Goal: Contribute content: Contribute content

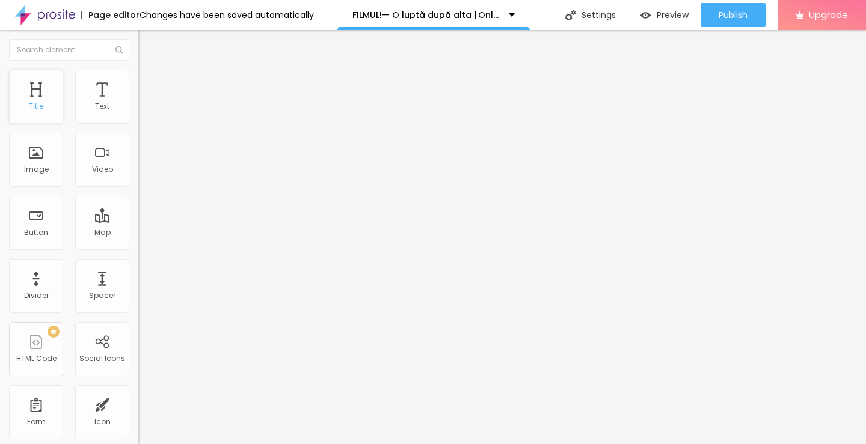
click at [37, 107] on div "Title" at bounding box center [36, 106] width 14 height 8
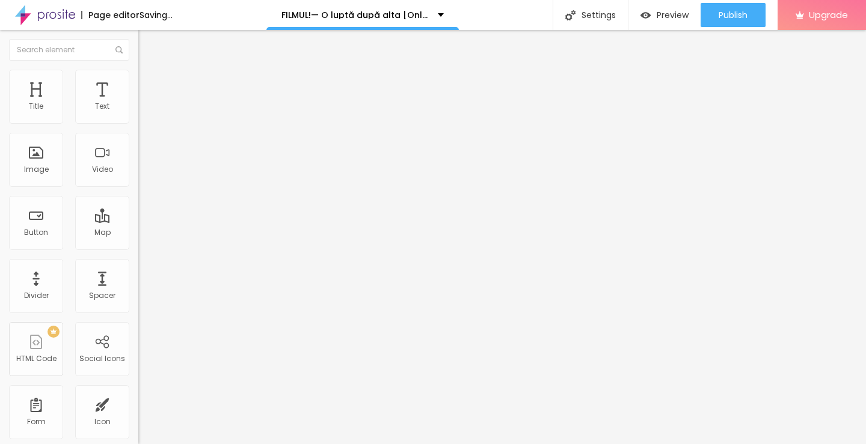
click at [138, 103] on span "Add image" at bounding box center [162, 98] width 49 height 10
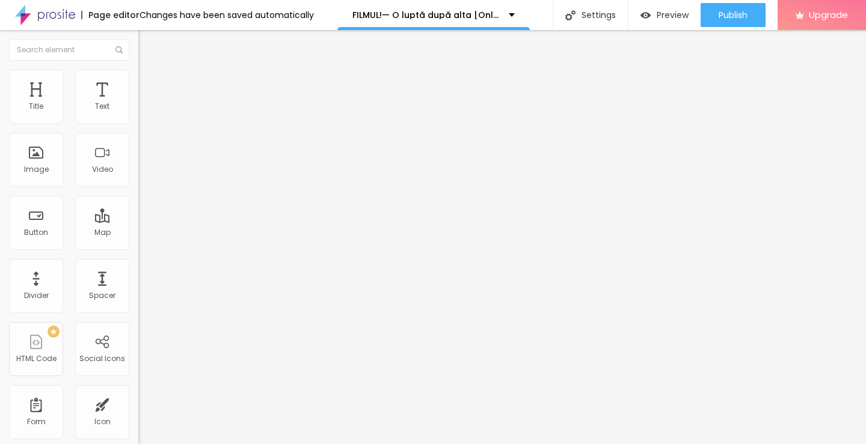
click at [138, 247] on input "https://" at bounding box center [210, 241] width 144 height 12
paste input "[URL][DOMAIN_NAME]"
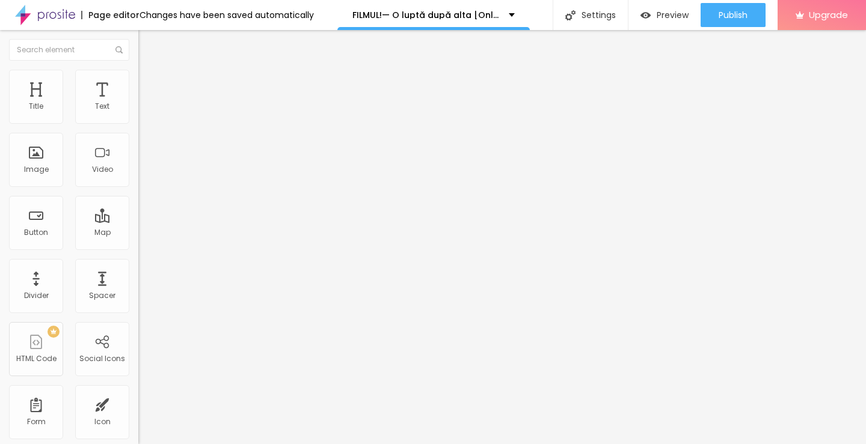
scroll to position [0, 187]
type input "https://[URL][DOMAIN_NAME]"
click at [138, 188] on span "Original" at bounding box center [152, 183] width 29 height 10
click at [138, 195] on span "Cinema" at bounding box center [153, 190] width 30 height 10
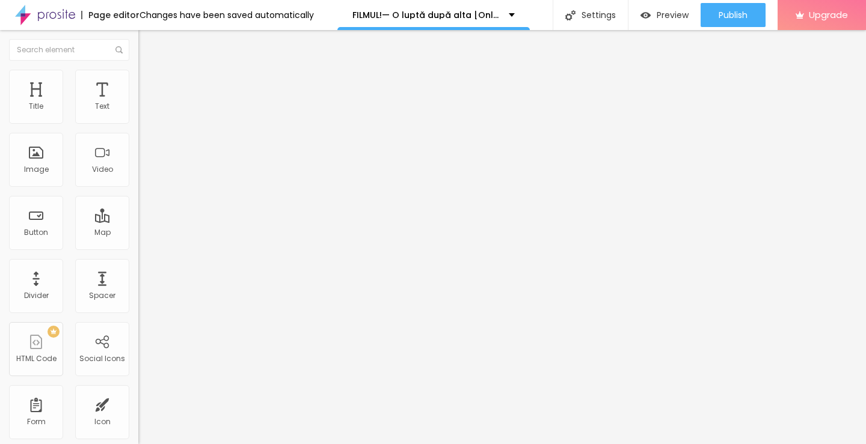
click at [138, 207] on span "Default" at bounding box center [151, 202] width 26 height 10
click at [138, 195] on span "Cinema" at bounding box center [153, 190] width 30 height 10
click at [138, 171] on img at bounding box center [142, 167] width 8 height 8
click at [138, 152] on img at bounding box center [142, 148] width 8 height 8
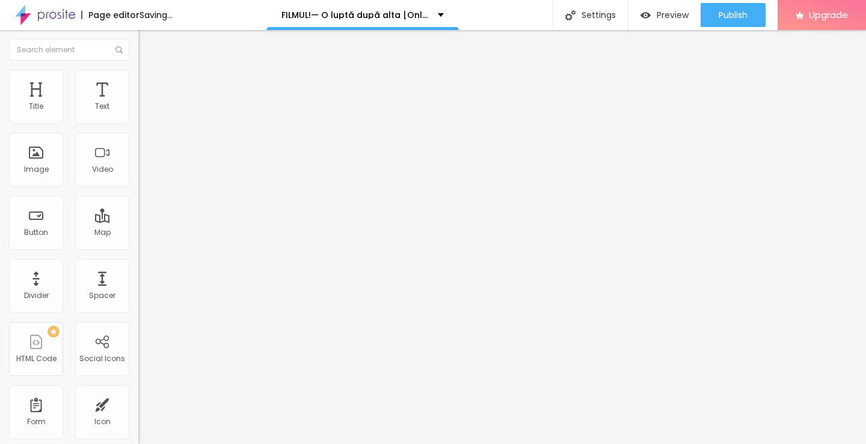
click at [138, 163] on div at bounding box center [207, 158] width 138 height 10
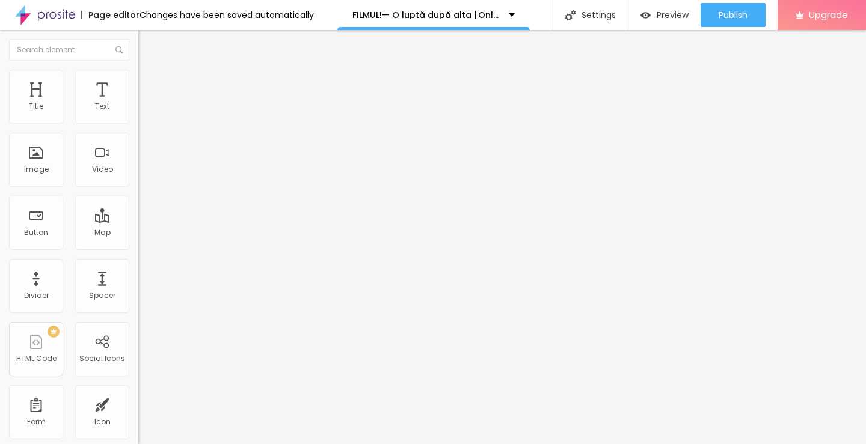
click at [149, 200] on span "Cinema" at bounding box center [164, 194] width 30 height 10
click at [147, 40] on img "button" at bounding box center [152, 44] width 10 height 10
click at [138, 114] on span "Heading 2" at bounding box center [165, 106] width 54 height 15
click at [147, 46] on img "button" at bounding box center [152, 44] width 10 height 10
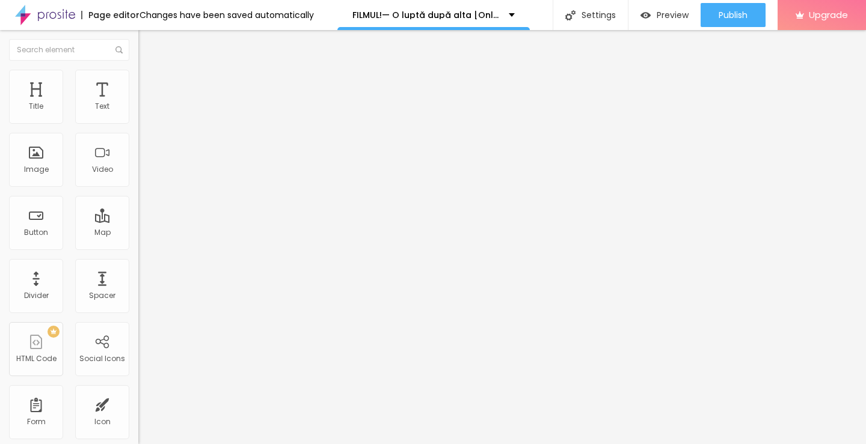
click at [138, 113] on input "Click me" at bounding box center [210, 107] width 144 height 12
paste input "Vezi film acum »▶️ O luptă după alta (2025) film complet online calitate HD în …"
type input "Vezi film acum »▶️ O luptă după alta (2025) film complet online calitate HD în …"
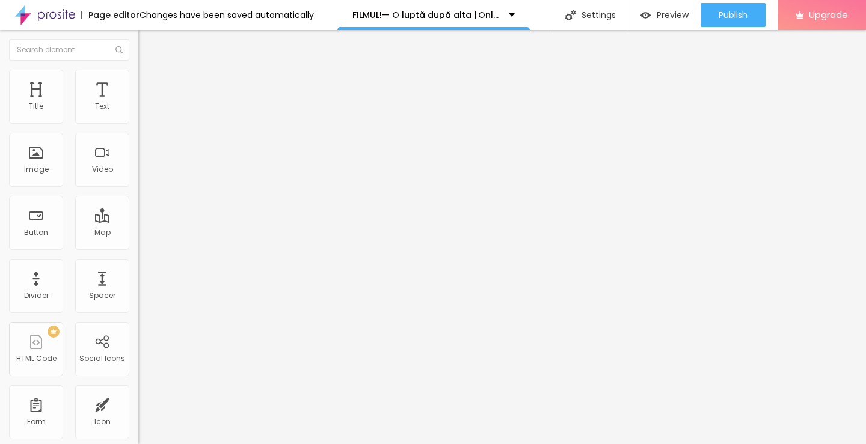
click at [138, 247] on input "https://" at bounding box center [210, 242] width 144 height 12
type input "https://[URL][DOMAIN_NAME]"
click at [138, 247] on input "https://[URL][DOMAIN_NAME]" at bounding box center [210, 242] width 144 height 12
click at [138, 145] on div at bounding box center [207, 140] width 138 height 10
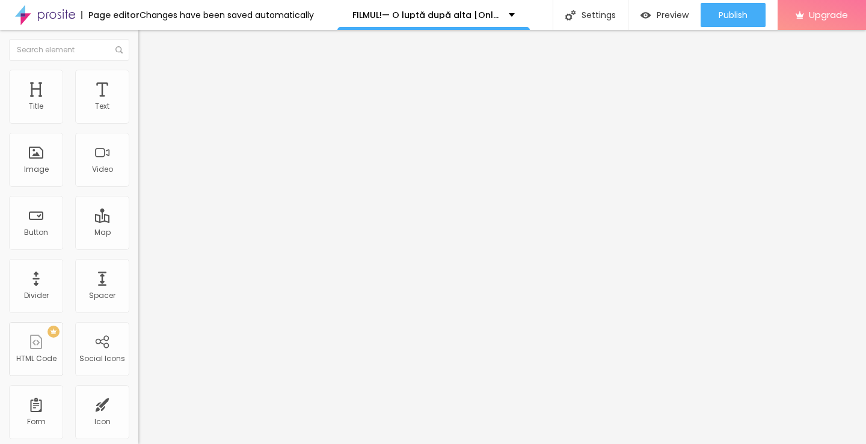
scroll to position [0, 0]
click at [147, 46] on img "button" at bounding box center [152, 44] width 10 height 10
click at [138, 113] on input "Click me" at bounding box center [210, 107] width 144 height 12
paste input "Descarcă filmul complet »▶️ O luptă după alta (2025) Film cu subtitrare în româ…"
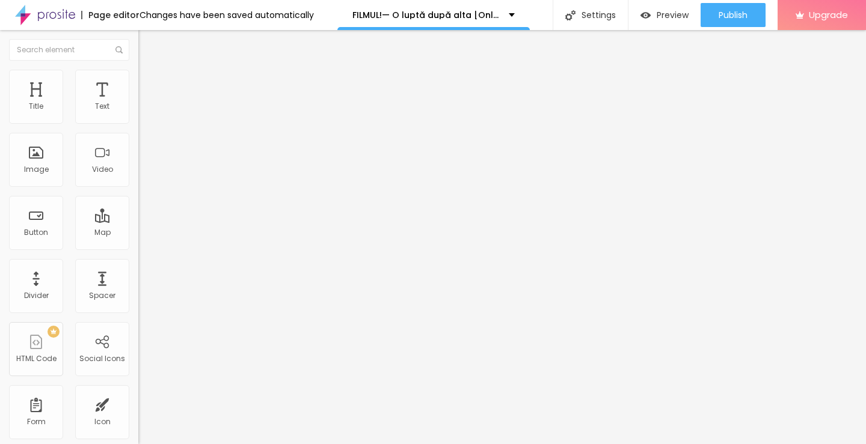
type input "Descarcă filmul complet »▶️ O luptă după alta (2025) Film cu subtitrare în româ…"
click at [138, 245] on input "https://" at bounding box center [210, 242] width 144 height 12
type input "https://[URL][DOMAIN_NAME]"
click at [138, 144] on img at bounding box center [142, 139] width 8 height 8
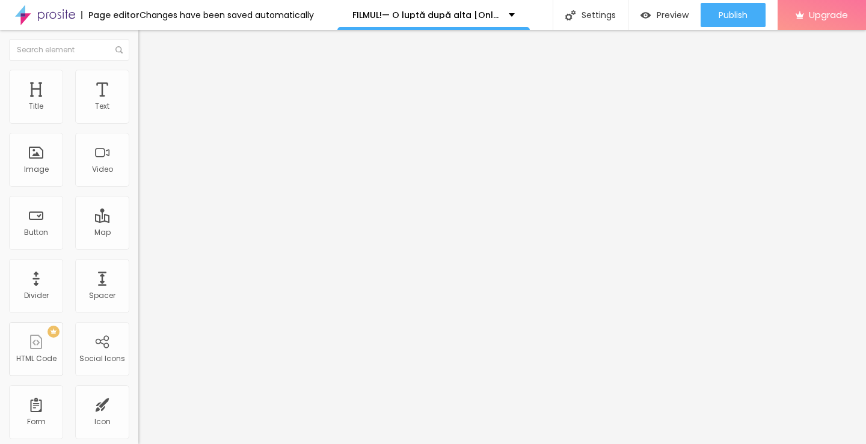
click at [147, 45] on img "button" at bounding box center [152, 44] width 10 height 10
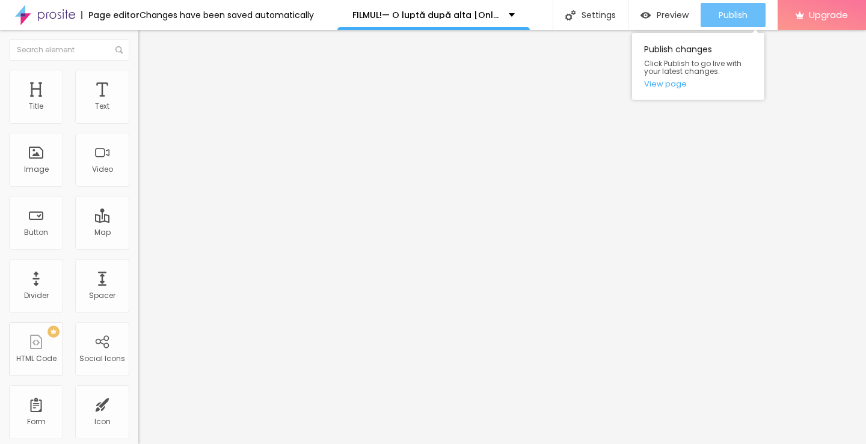
click at [710, 11] on button "Publish" at bounding box center [733, 15] width 65 height 24
click at [669, 83] on link "View page" at bounding box center [698, 84] width 108 height 8
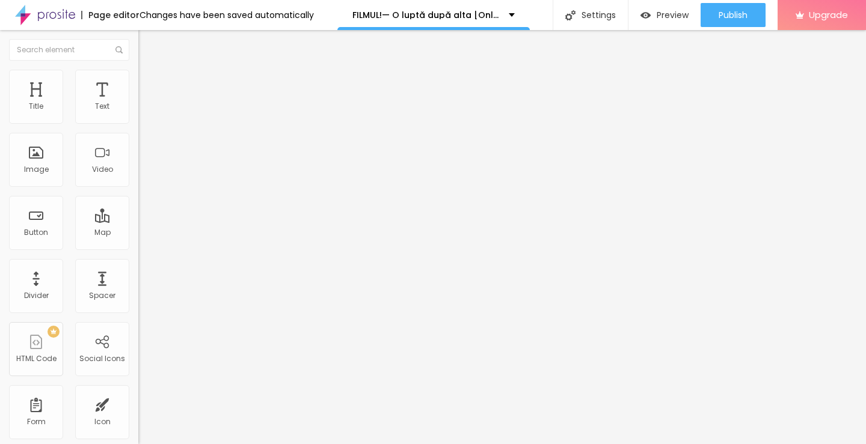
click at [147, 40] on img "button" at bounding box center [152, 44] width 10 height 10
drag, startPoint x: 39, startPoint y: 161, endPoint x: 86, endPoint y: 172, distance: 48.1
click at [38, 161] on div "Image" at bounding box center [36, 160] width 54 height 54
click at [203, 103] on span at bounding box center [206, 98] width 7 height 10
click at [138, 103] on span "Add image" at bounding box center [162, 98] width 49 height 10
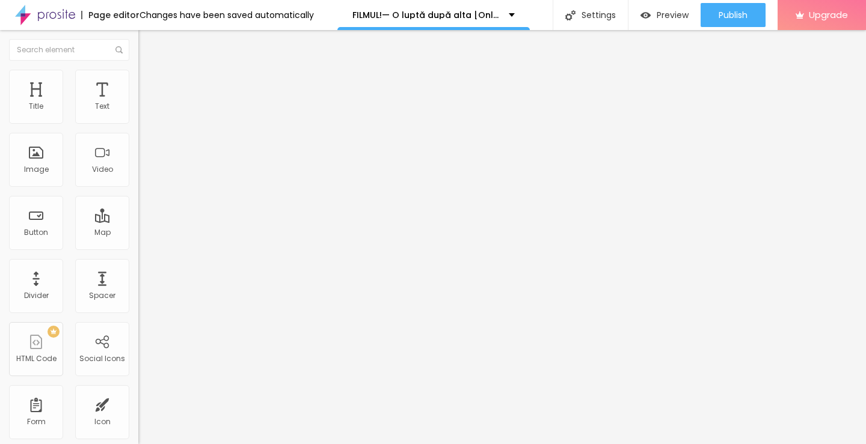
click at [138, 188] on span "16:9 Cinema" at bounding box center [161, 183] width 46 height 10
click at [138, 221] on span "Original" at bounding box center [152, 216] width 29 height 10
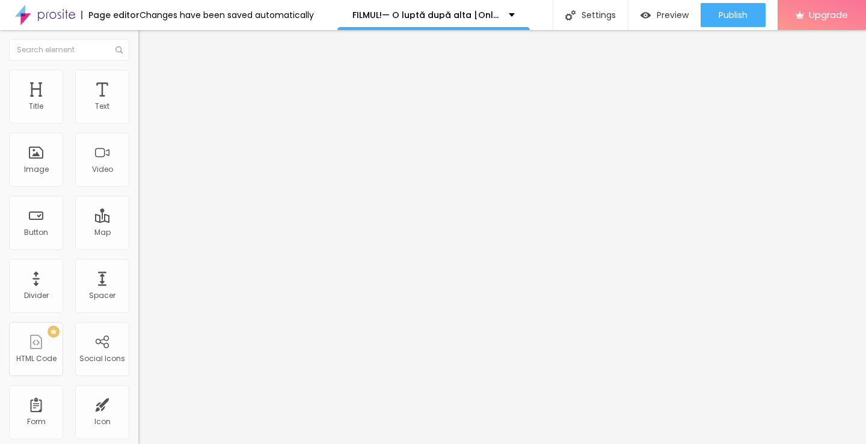
click at [203, 101] on img at bounding box center [206, 97] width 7 height 7
click at [138, 103] on span "Add image" at bounding box center [162, 98] width 49 height 10
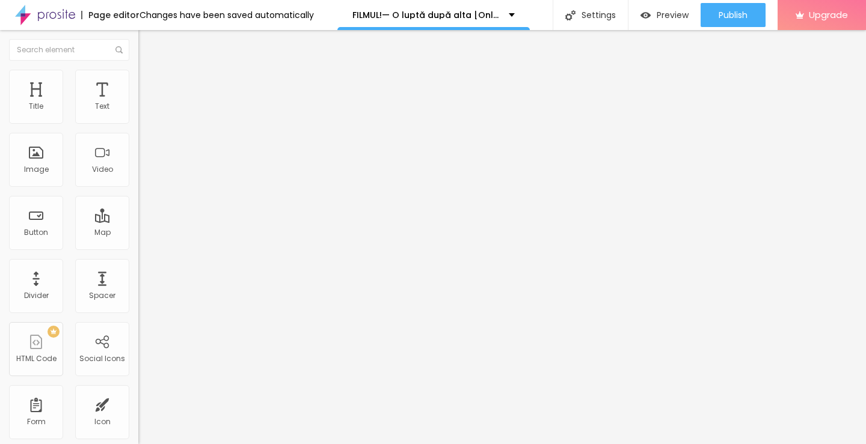
click at [138, 194] on div "Cinema 16:9" at bounding box center [207, 190] width 138 height 7
click at [203, 103] on span at bounding box center [206, 98] width 7 height 10
click at [138, 103] on span "Add image" at bounding box center [162, 98] width 49 height 10
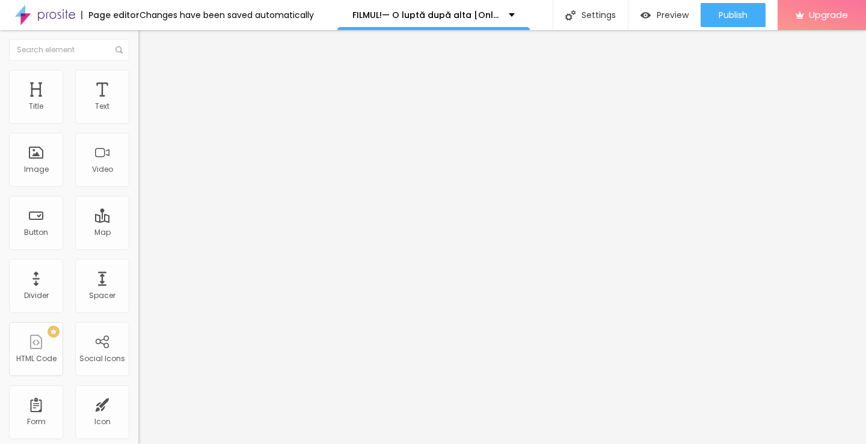
drag, startPoint x: 139, startPoint y: 176, endPoint x: 147, endPoint y: 182, distance: 9.5
click at [203, 101] on img at bounding box center [206, 97] width 7 height 7
click at [138, 103] on span "Add image" at bounding box center [162, 98] width 49 height 10
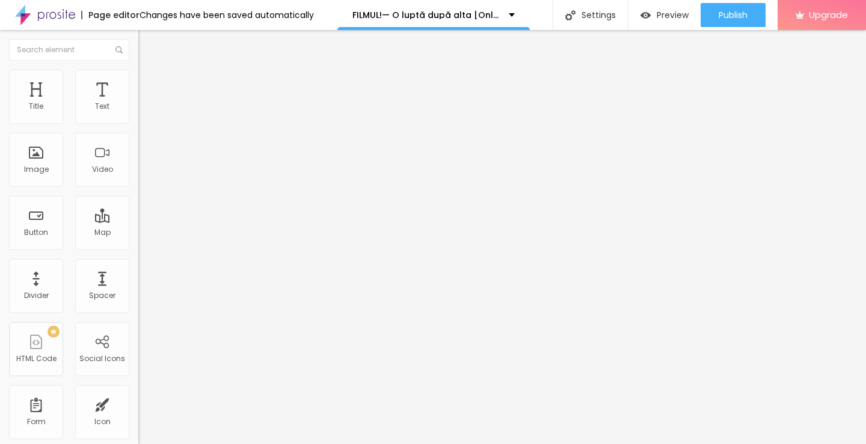
click at [138, 221] on span "Original" at bounding box center [152, 216] width 29 height 10
click at [168, 195] on span "16:9" at bounding box center [175, 190] width 14 height 10
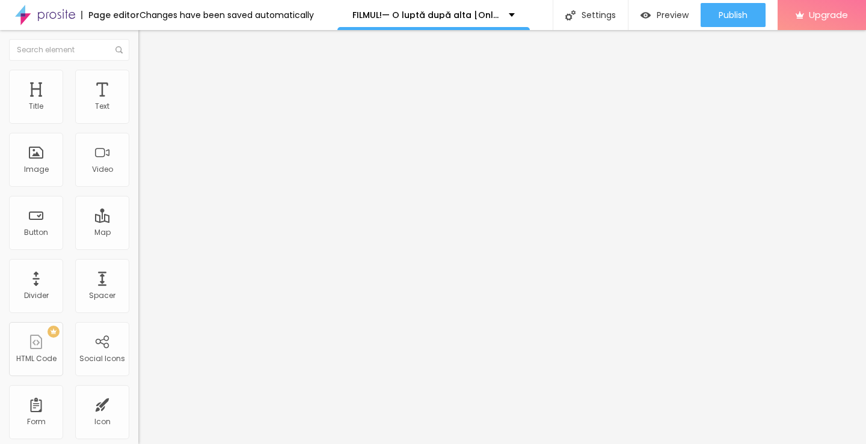
click at [164, 207] on span "4:3" at bounding box center [169, 202] width 11 height 10
click at [138, 213] on div "Square 1:1" at bounding box center [207, 209] width 138 height 7
click at [168, 195] on span "16:9" at bounding box center [175, 190] width 14 height 10
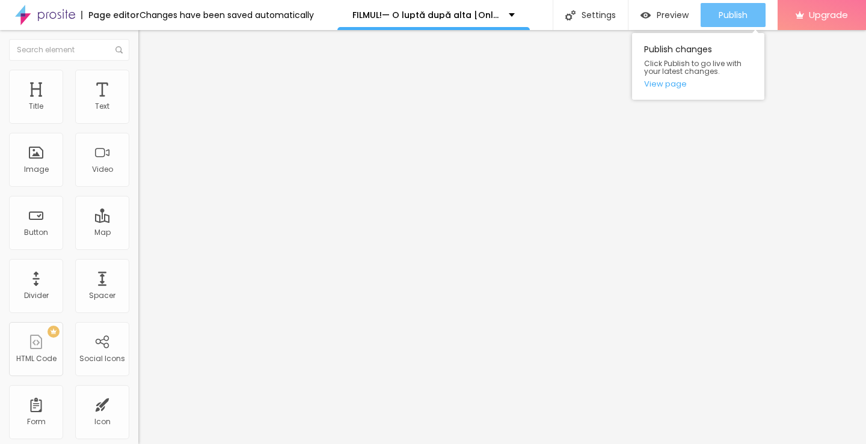
click at [739, 10] on span "Publish" at bounding box center [733, 15] width 29 height 10
